Goal: Ask a question

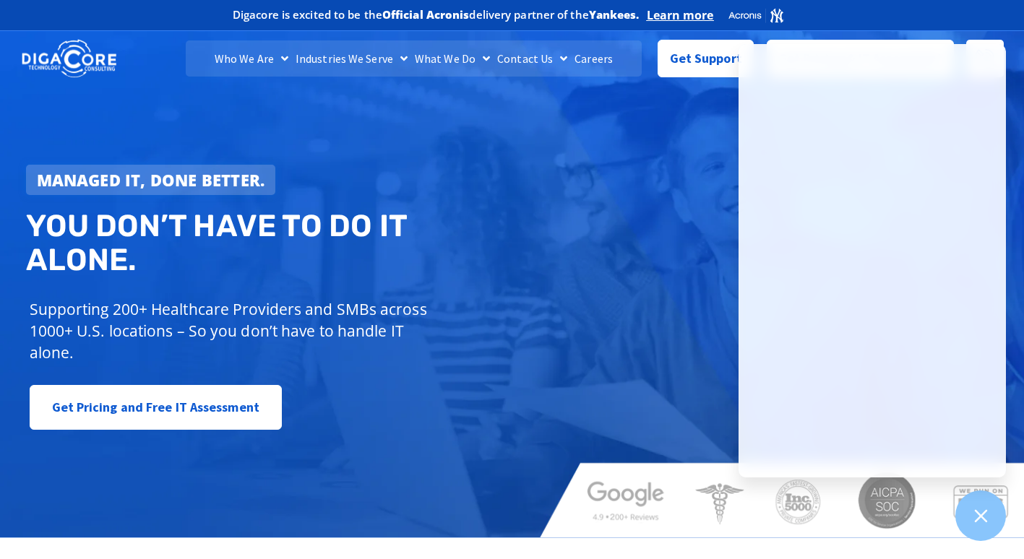
click at [627, 186] on div "Managed IT, done better. You don’t have to do IT alone. Supporting 200+ Healthc…" at bounding box center [512, 280] width 1024 height 514
click at [978, 515] on icon at bounding box center [980, 516] width 19 height 19
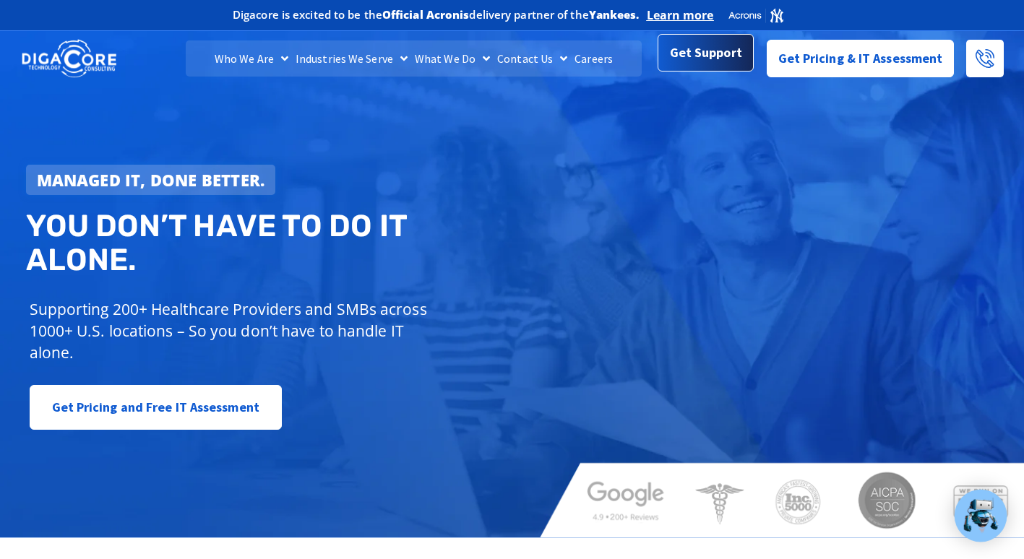
click at [717, 59] on span "Get Support" at bounding box center [706, 52] width 72 height 29
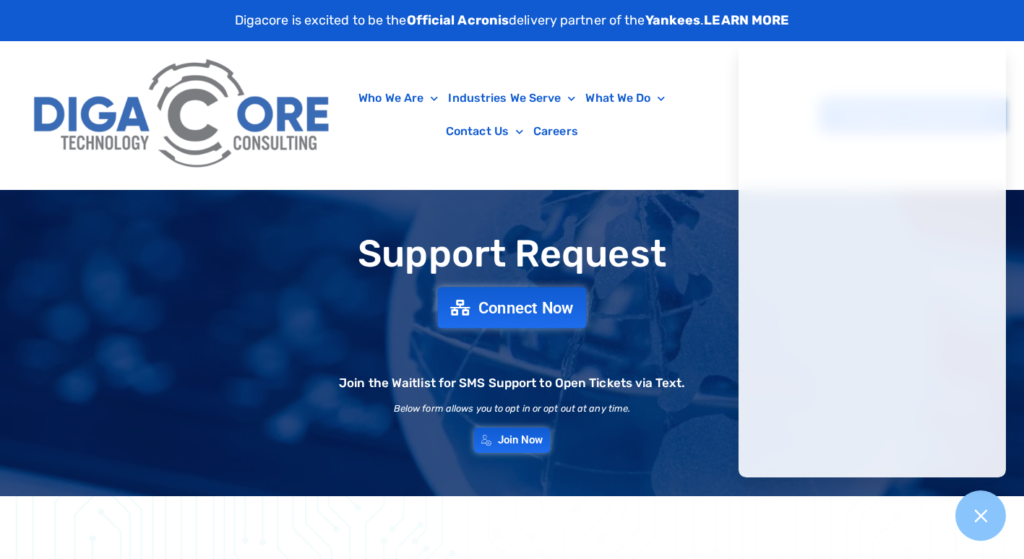
click at [526, 313] on span "Connect Now" at bounding box center [525, 308] width 95 height 16
